Goal: Information Seeking & Learning: Learn about a topic

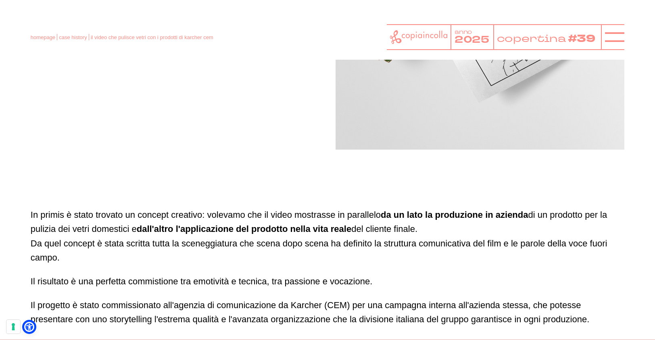
scroll to position [657, 0]
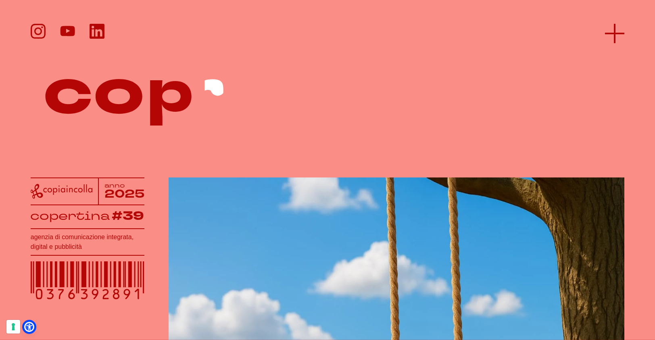
click at [613, 31] on icon at bounding box center [614, 33] width 19 height 19
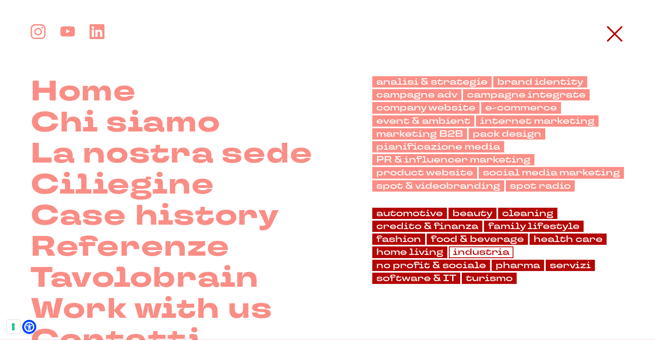
click at [478, 253] on link "industria" at bounding box center [481, 252] width 65 height 11
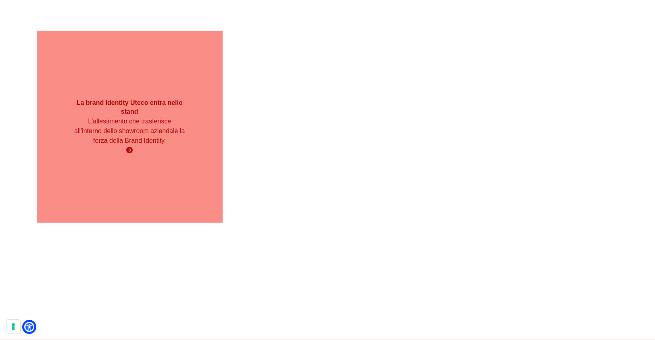
scroll to position [1670, 0]
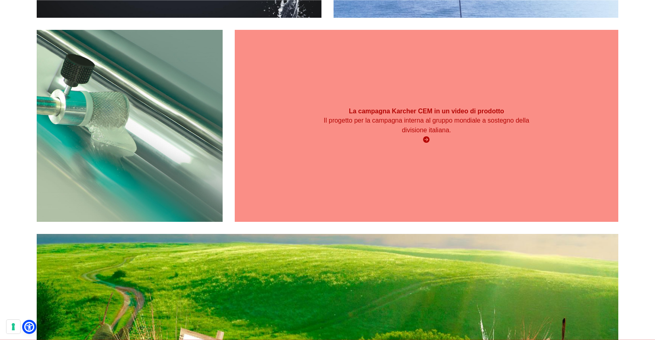
click at [426, 138] on icon at bounding box center [426, 139] width 6 height 6
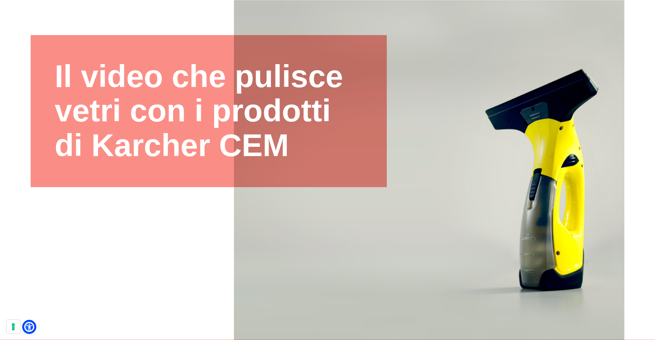
scroll to position [114, 0]
